Goal: Information Seeking & Learning: Learn about a topic

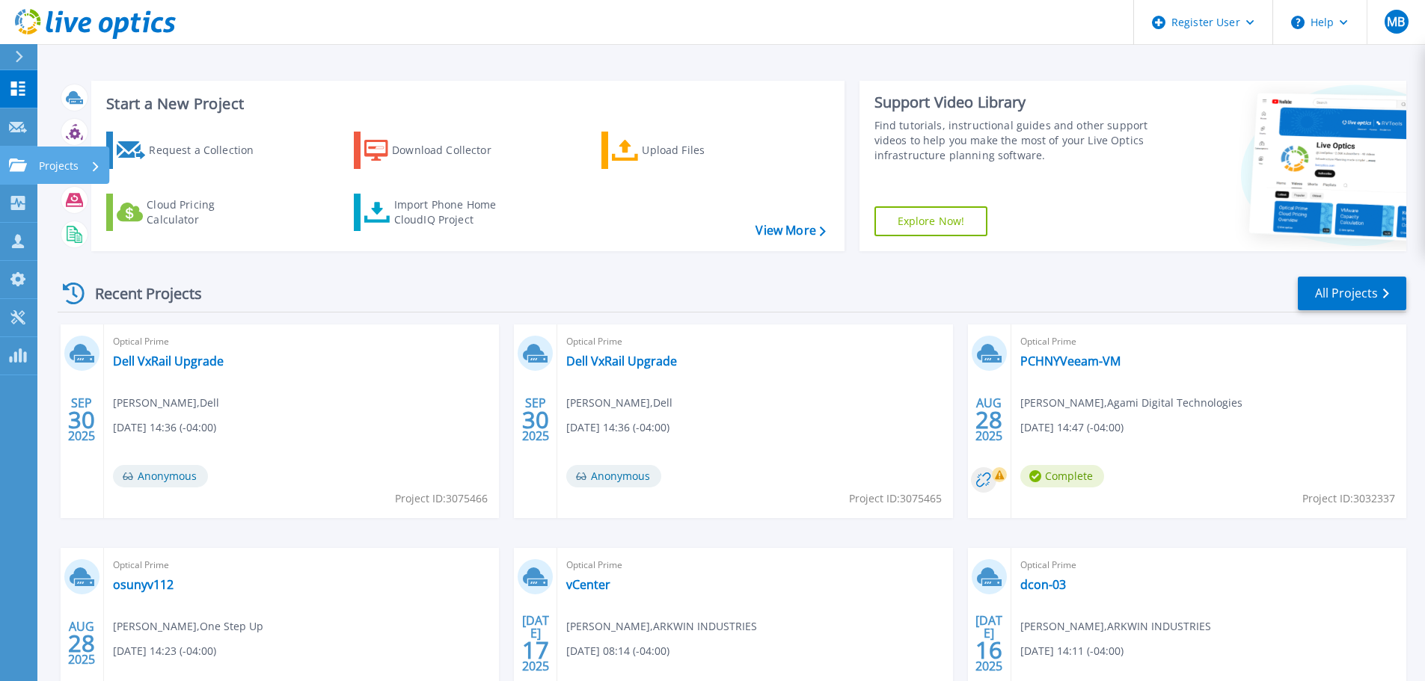
click at [76, 161] on p "Projects" at bounding box center [59, 166] width 40 height 39
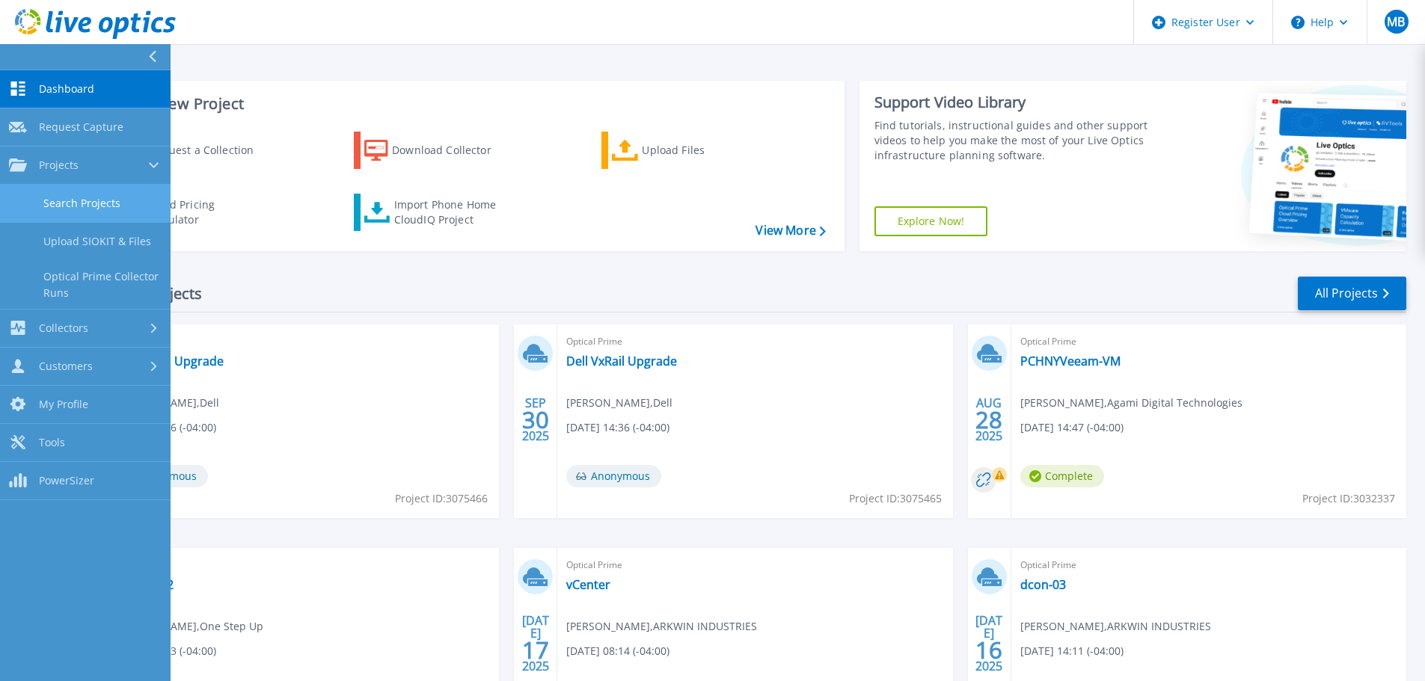
click at [108, 203] on link "Search Projects" at bounding box center [85, 204] width 170 height 38
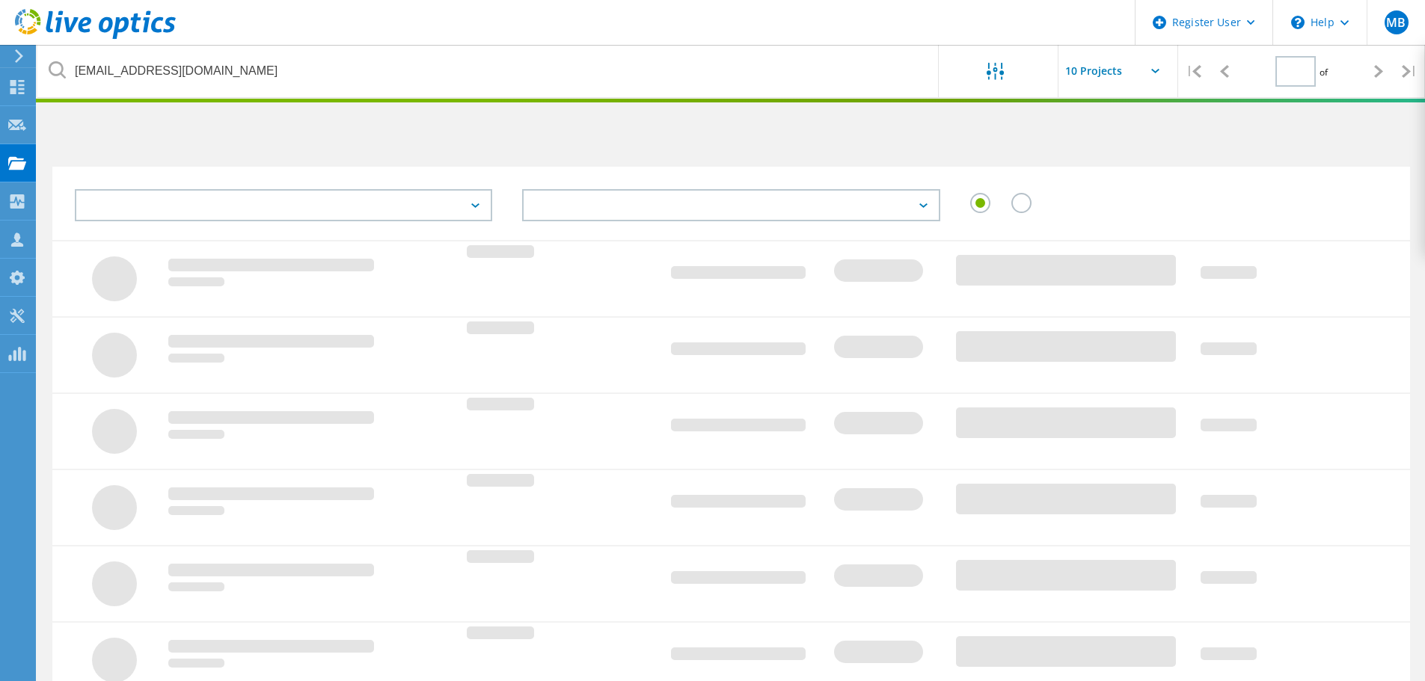
type input "1"
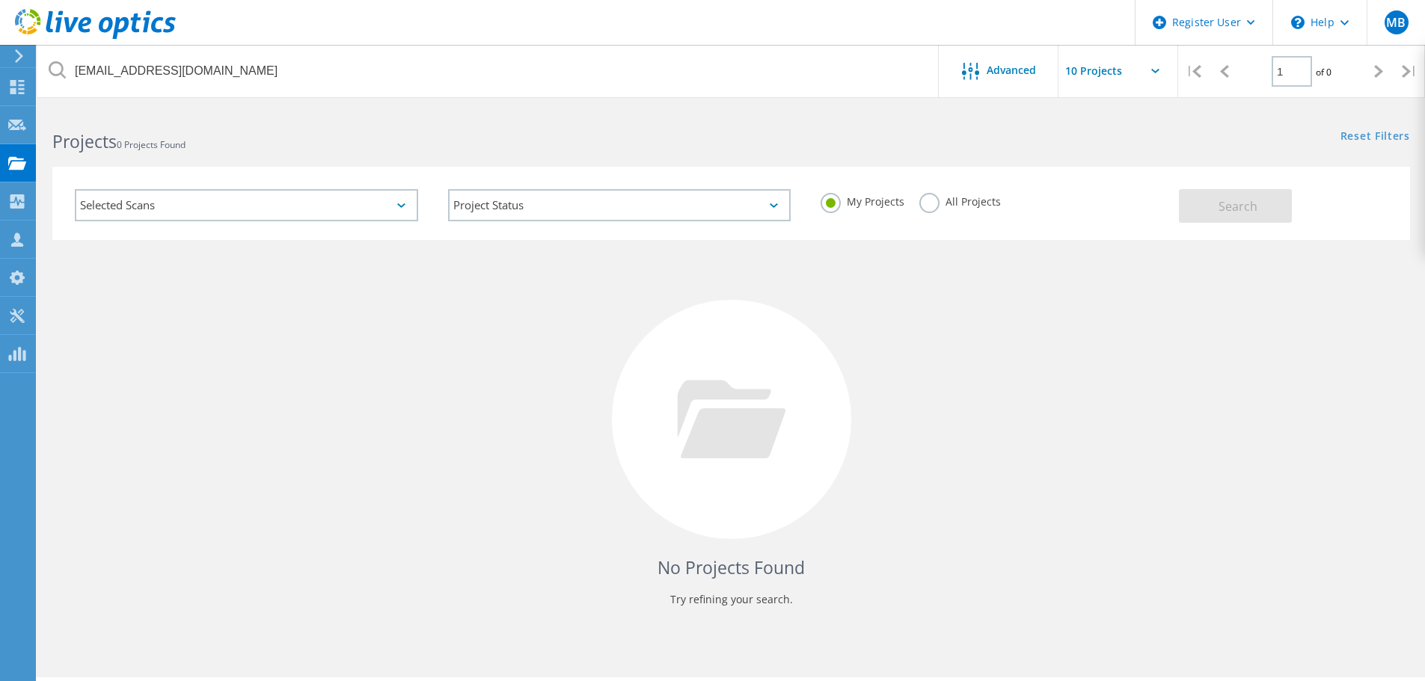
click at [928, 197] on label "All Projects" at bounding box center [960, 200] width 82 height 14
click at [0, 0] on input "All Projects" at bounding box center [0, 0] width 0 height 0
click at [1249, 213] on span "Search" at bounding box center [1237, 206] width 39 height 16
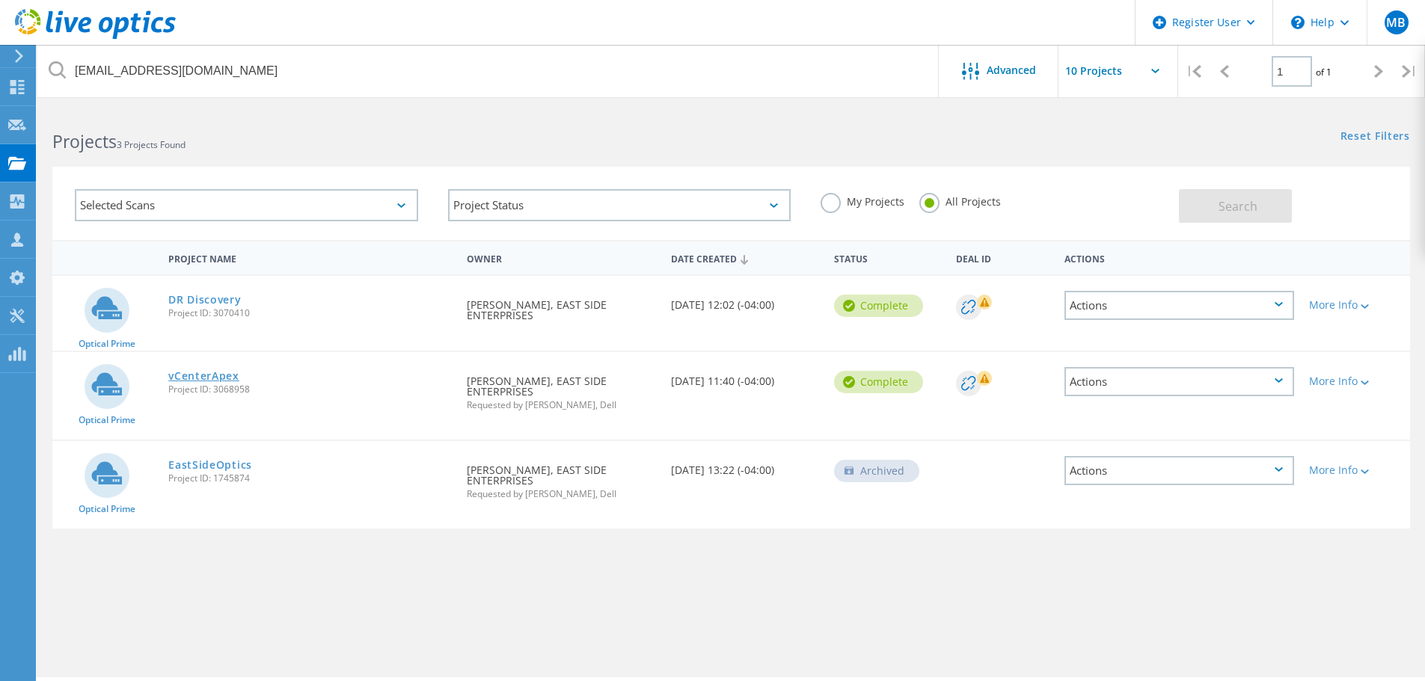
click at [210, 377] on link "vCenterApex" at bounding box center [203, 376] width 71 height 10
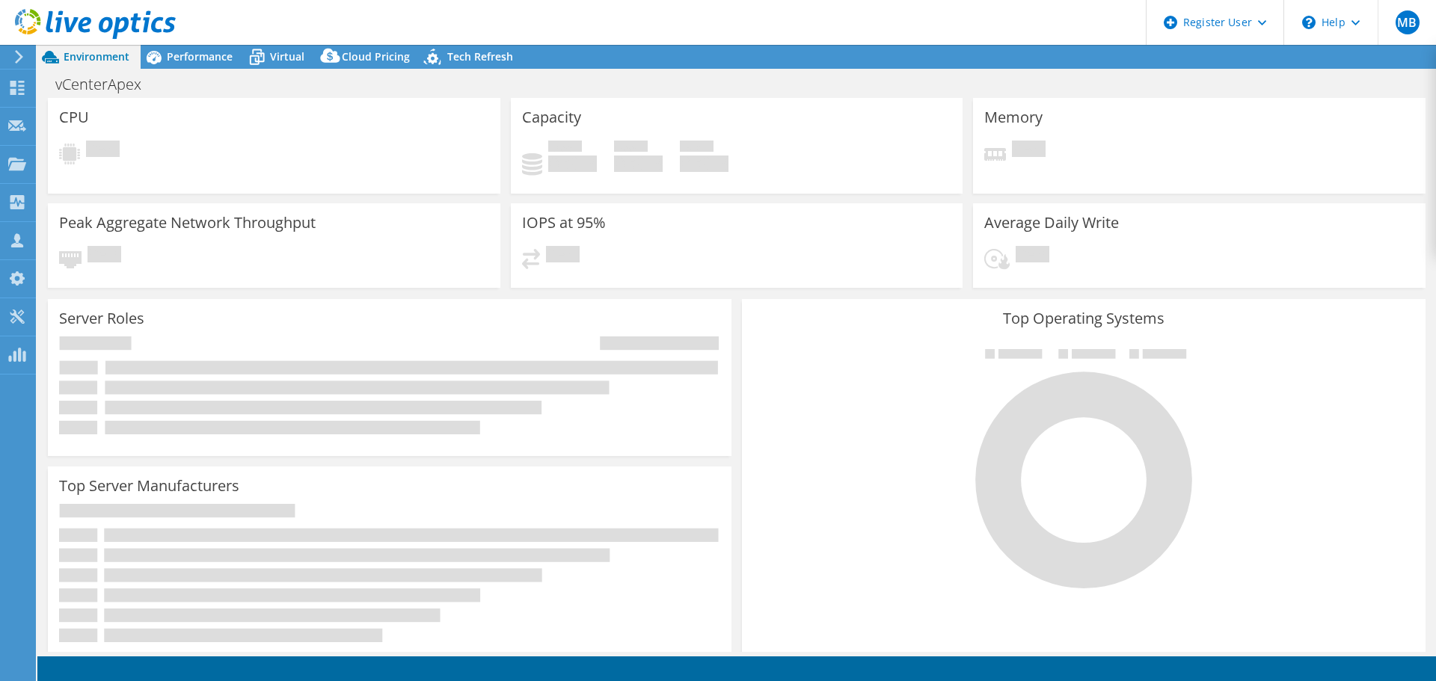
select select "USD"
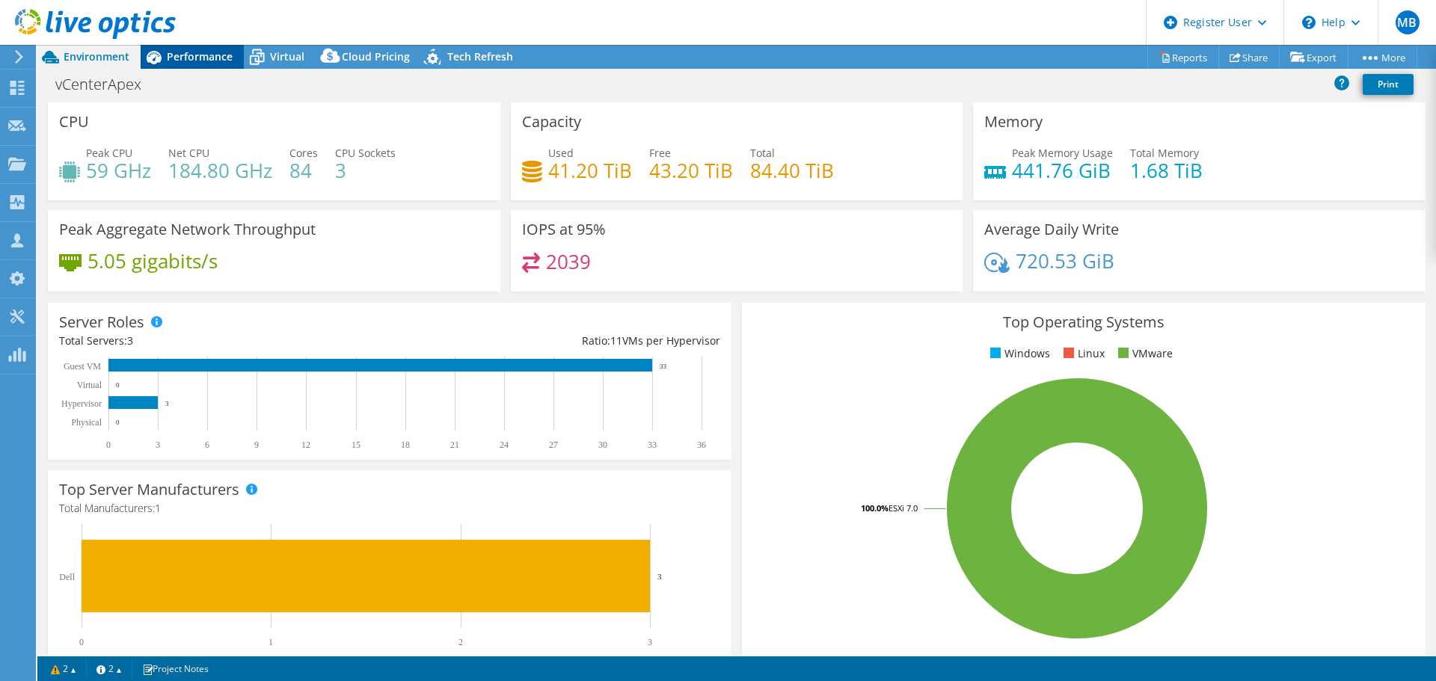
click at [230, 58] on span "Performance" at bounding box center [200, 56] width 66 height 14
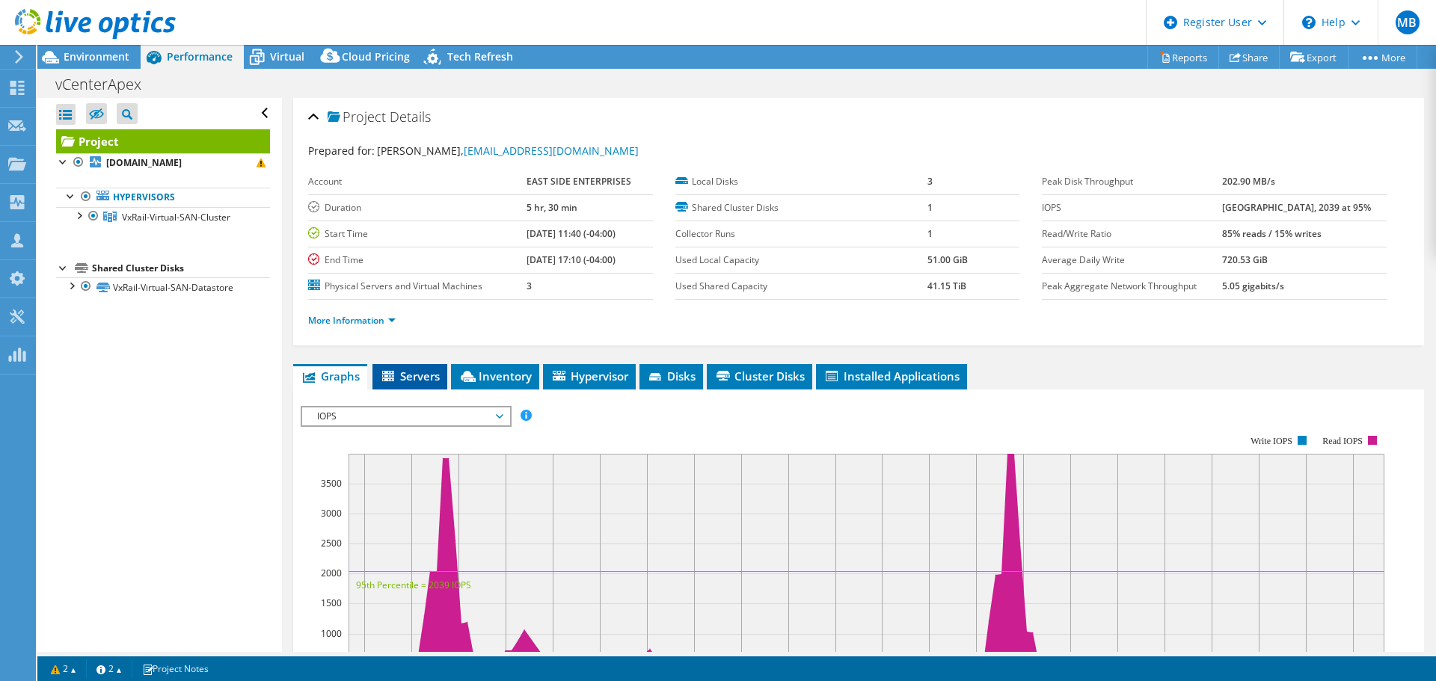
click at [424, 384] on li "Servers" at bounding box center [409, 376] width 75 height 25
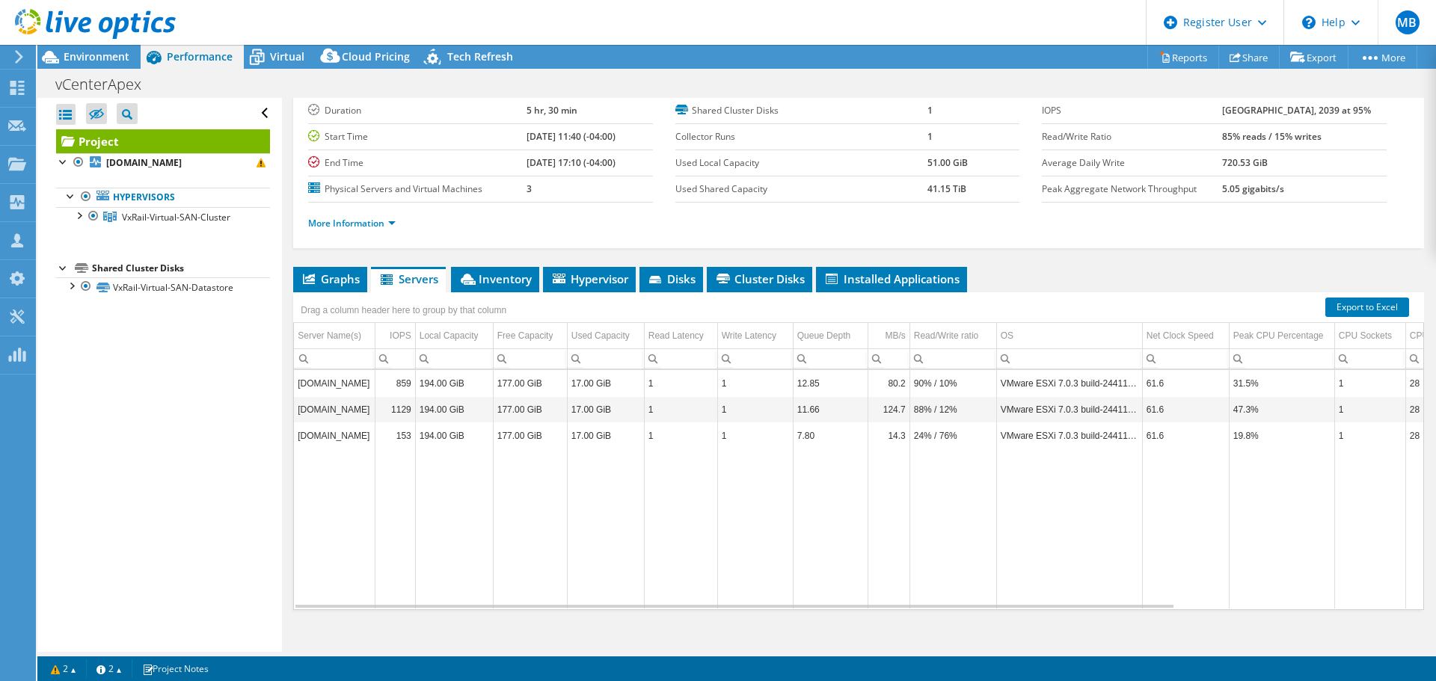
scroll to position [112, 0]
